Goal: Information Seeking & Learning: Learn about a topic

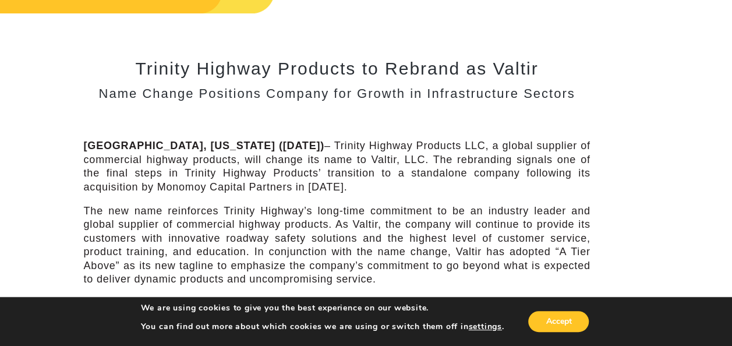
scroll to position [116, 0]
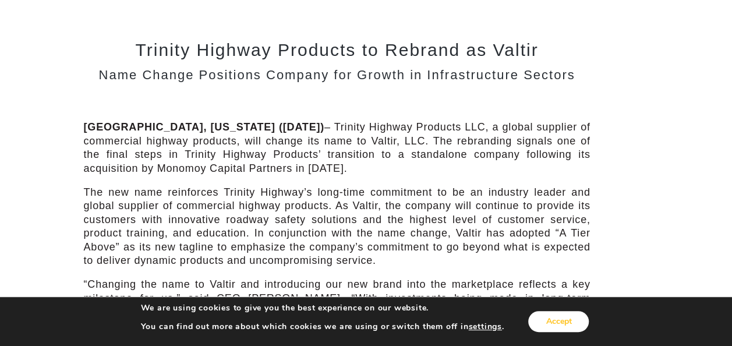
click at [565, 327] on button "Accept" at bounding box center [558, 321] width 61 height 21
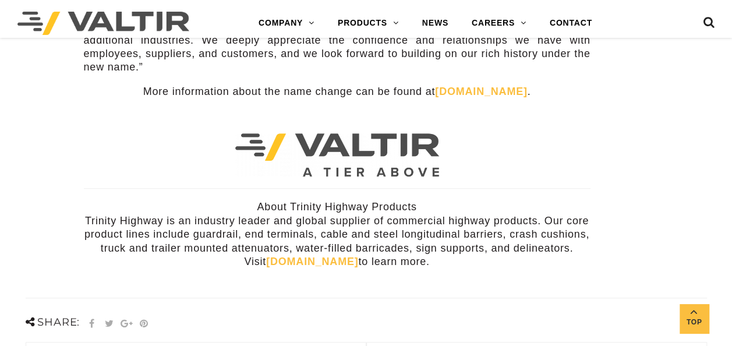
scroll to position [466, 0]
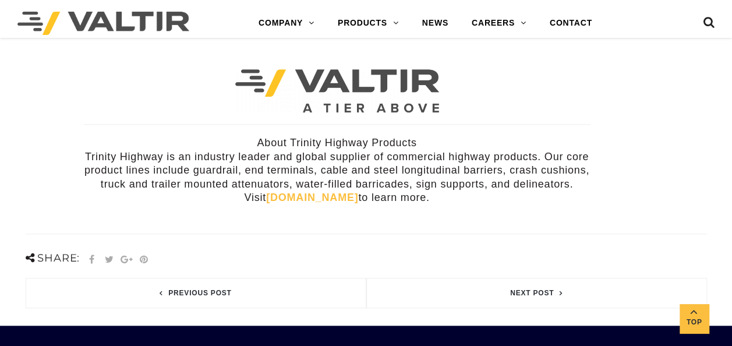
click at [304, 191] on link "[DOMAIN_NAME]" at bounding box center [312, 197] width 92 height 12
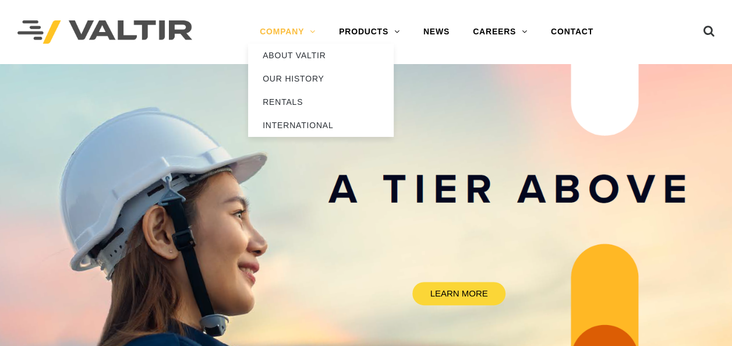
click at [303, 31] on link "COMPANY" at bounding box center [287, 31] width 79 height 23
